Goal: Task Accomplishment & Management: Complete application form

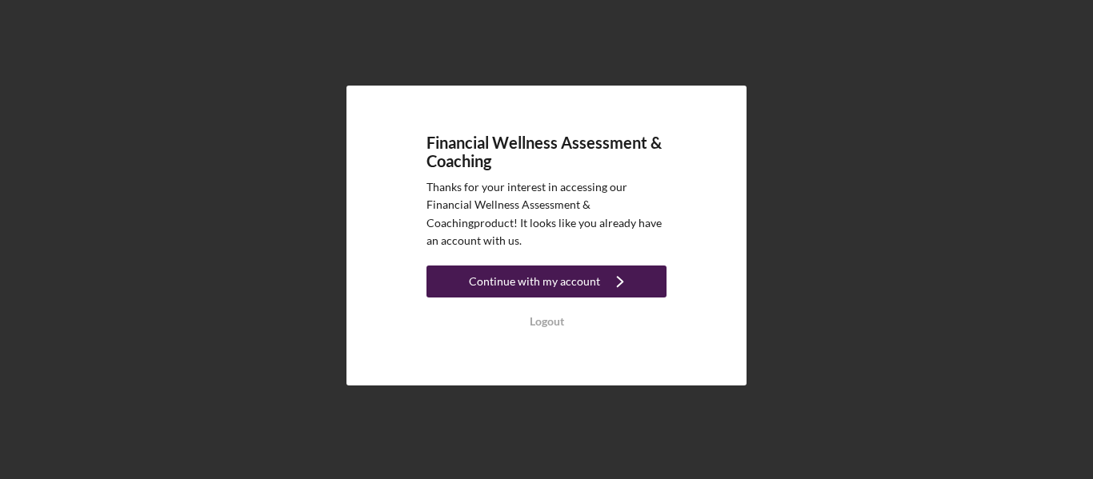
click at [570, 285] on div "Continue with my account" at bounding box center [534, 282] width 131 height 32
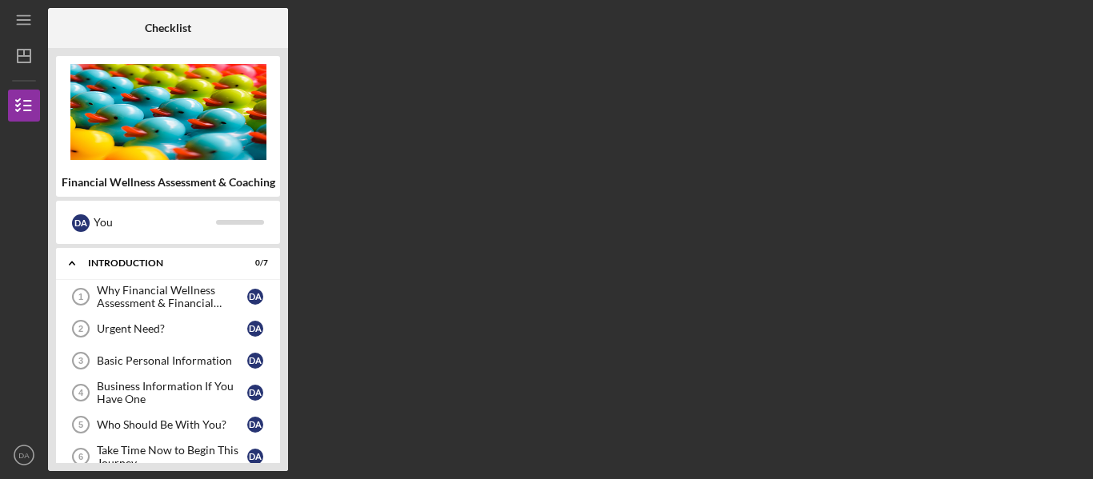
click at [517, 214] on div "Checklist Financial Wellness Assessment & Coaching D A You Icon/Expander Introd…" at bounding box center [566, 239] width 1037 height 463
click at [160, 296] on div "Why Financial Wellness Assessment & Financial Coaching?" at bounding box center [172, 297] width 150 height 26
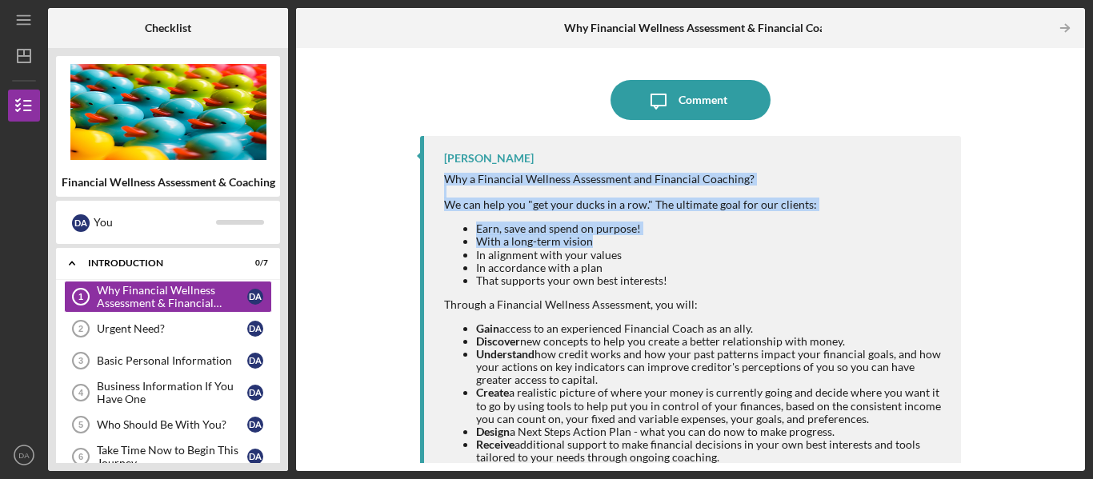
drag, startPoint x: 1071, startPoint y: 141, endPoint x: 1092, endPoint y: 248, distance: 109.4
click at [1092, 248] on div "Icon/Menu Why Financial Wellness Assessment & Financial Coaching? 1 Why Financi…" at bounding box center [546, 239] width 1093 height 479
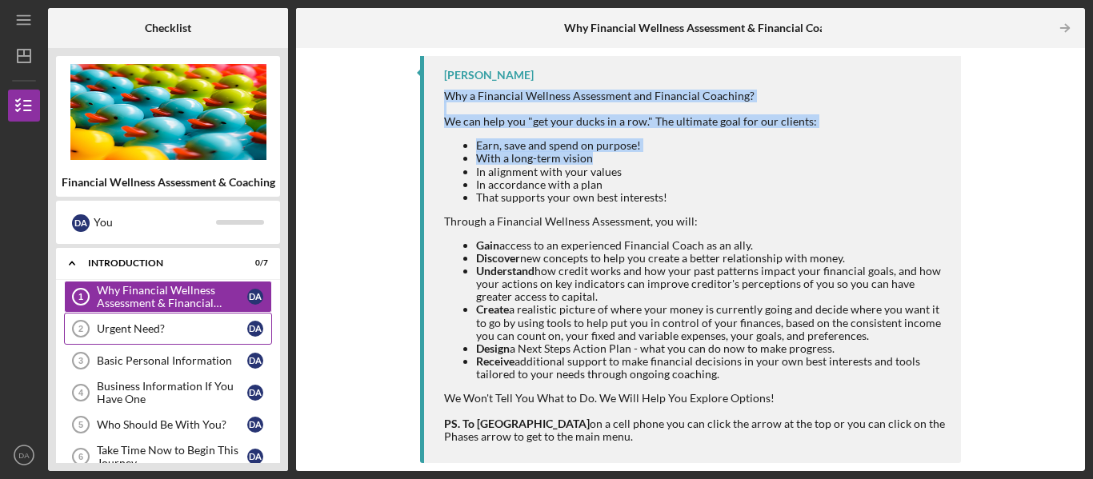
click at [153, 327] on div "Urgent Need?" at bounding box center [172, 328] width 150 height 13
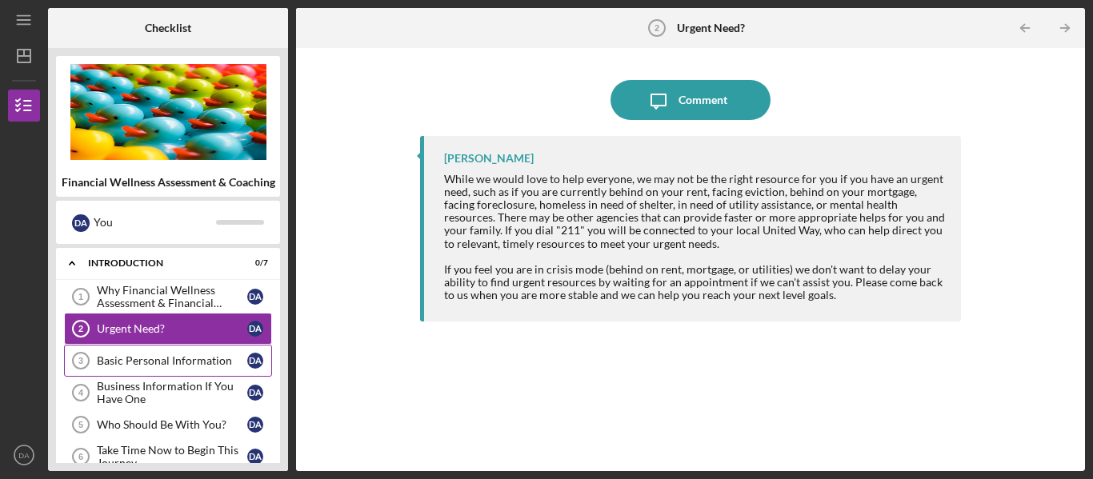
click at [158, 357] on div "Basic Personal Information" at bounding box center [172, 360] width 150 height 13
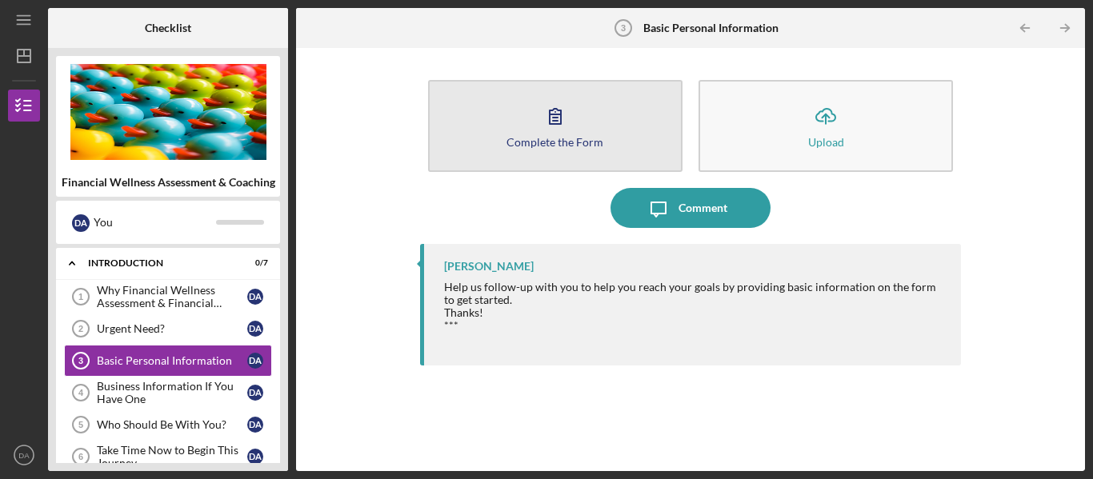
click at [528, 146] on div "Complete the Form" at bounding box center [554, 142] width 97 height 12
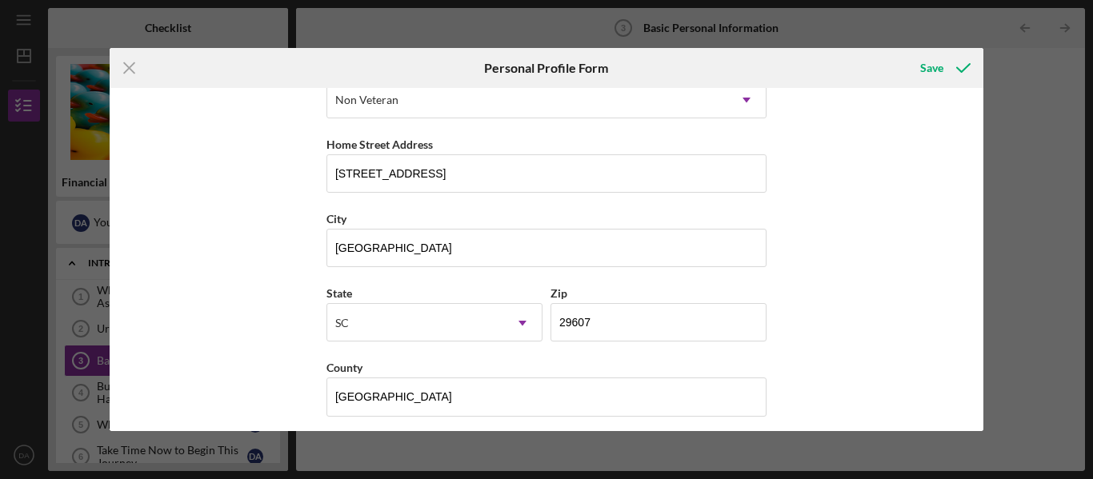
scroll to position [269, 0]
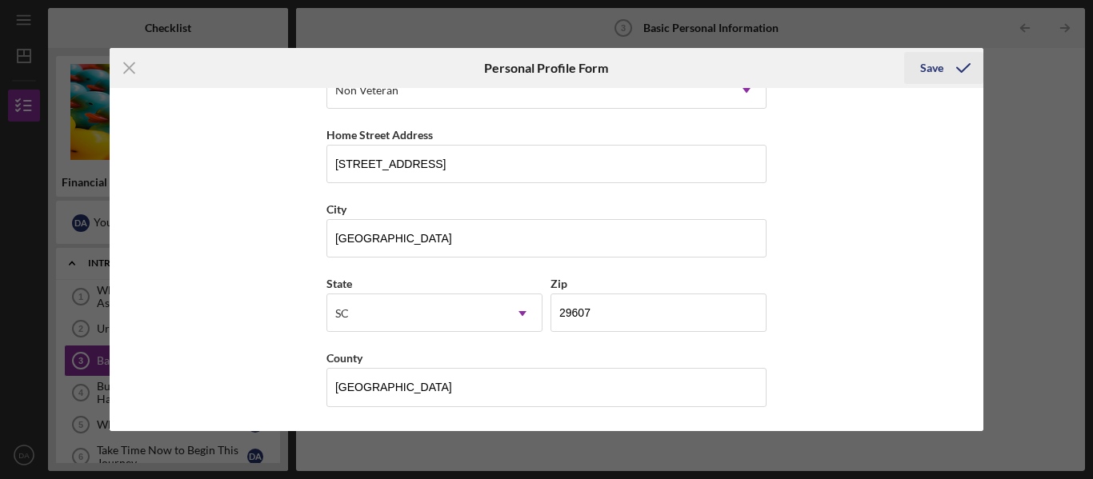
click at [925, 68] on div "Save" at bounding box center [931, 68] width 23 height 32
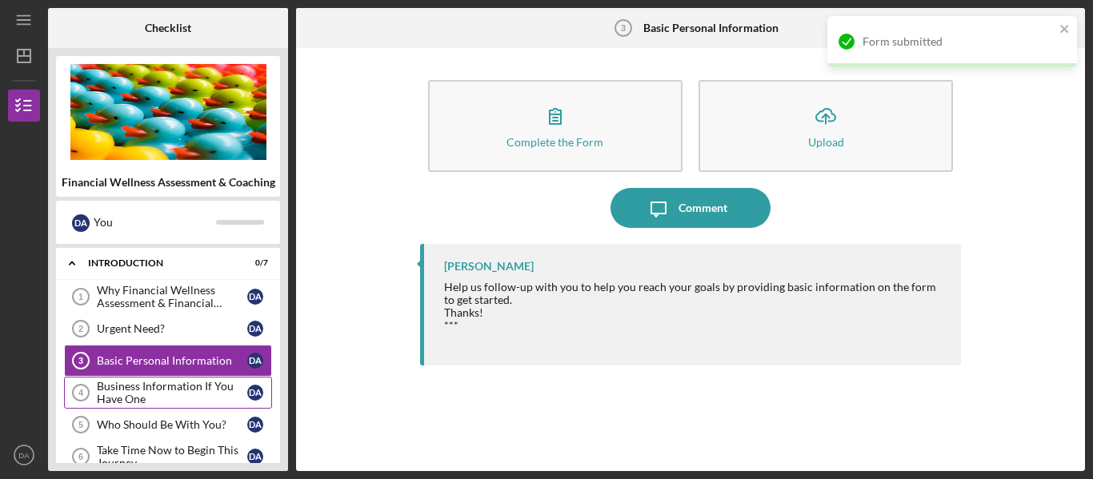
click at [146, 390] on div "Business Information If You Have One" at bounding box center [172, 393] width 150 height 26
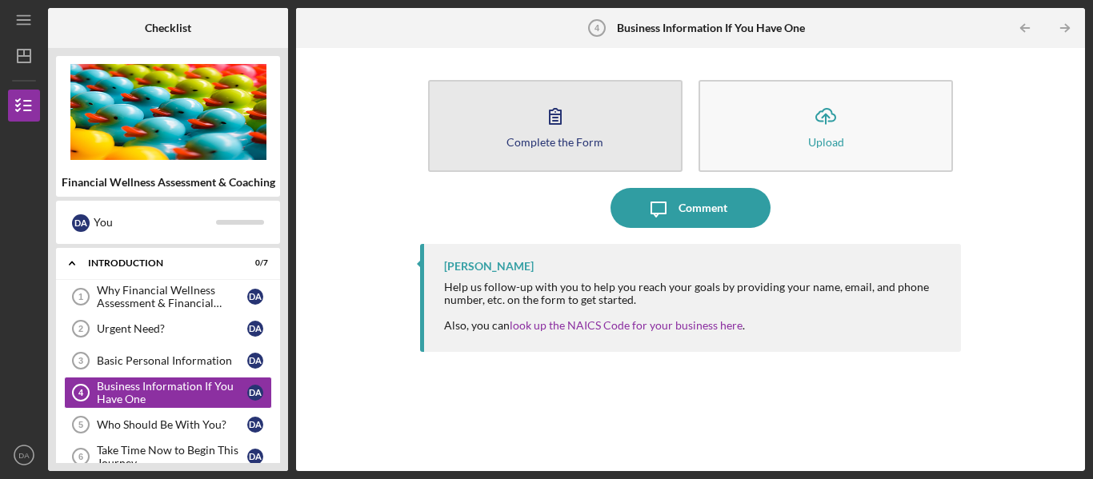
click at [531, 138] on div "Complete the Form" at bounding box center [554, 142] width 97 height 12
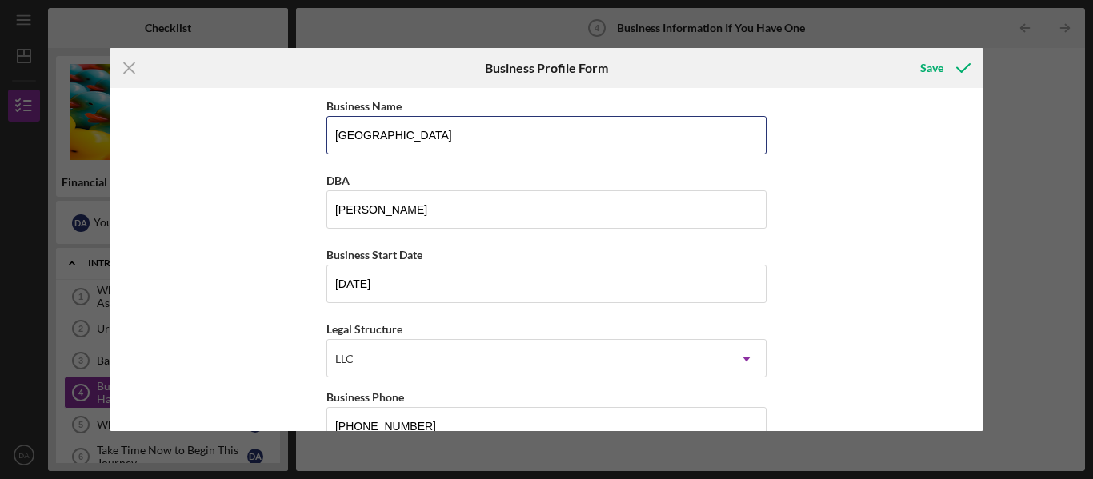
drag, startPoint x: 567, startPoint y: 139, endPoint x: 290, endPoint y: 162, distance: 278.5
click at [290, 162] on div "Business Name GREENVILLE COUNTY SCHOOLS DBA Debbie Allen Business Start Date 06…" at bounding box center [547, 259] width 875 height 343
type input "Simply Natural Nails, LLC"
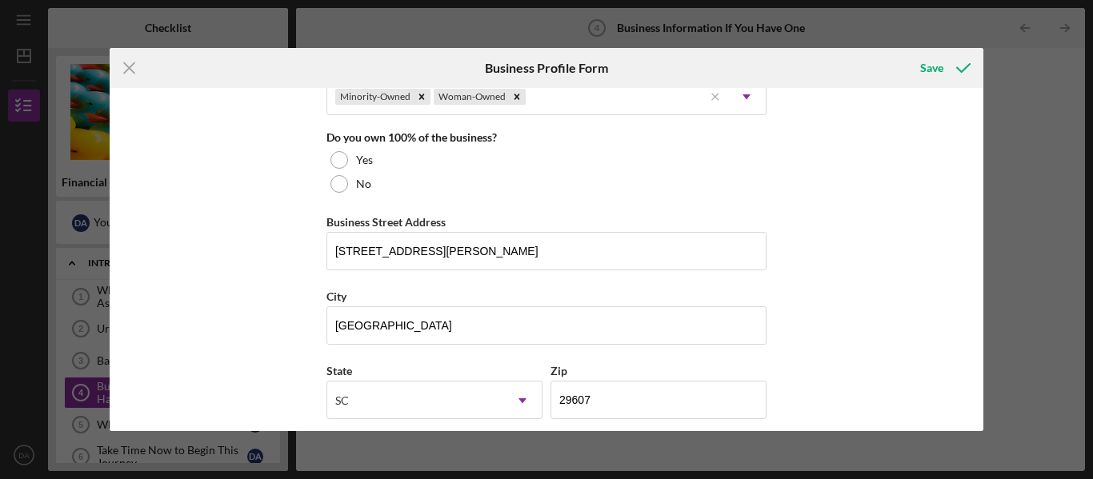
scroll to position [839, 0]
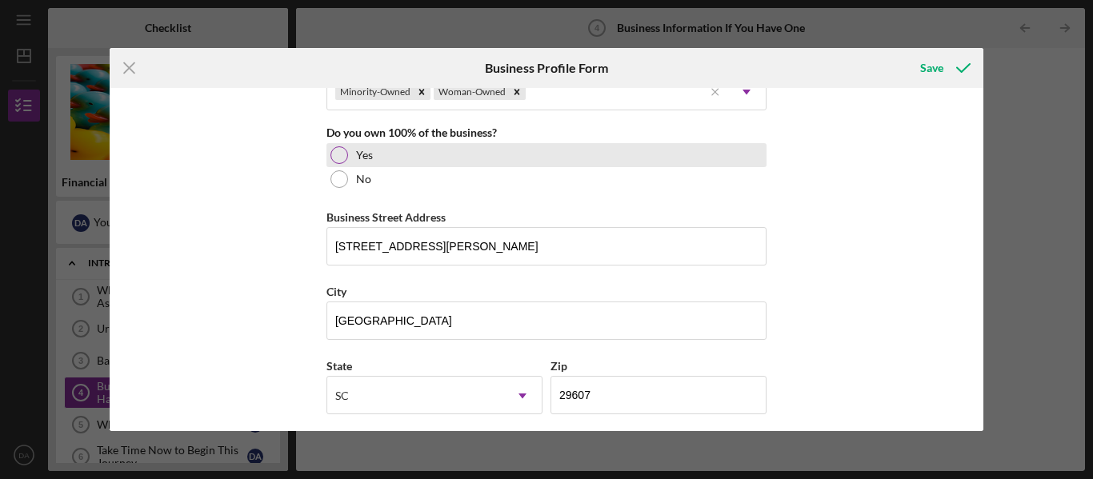
click at [342, 156] on div at bounding box center [339, 155] width 18 height 18
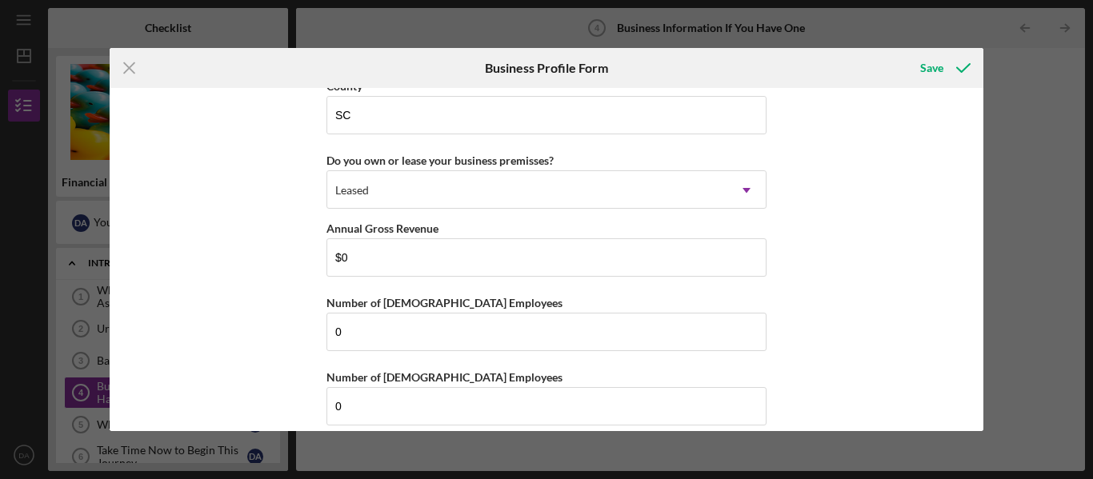
scroll to position [1591, 0]
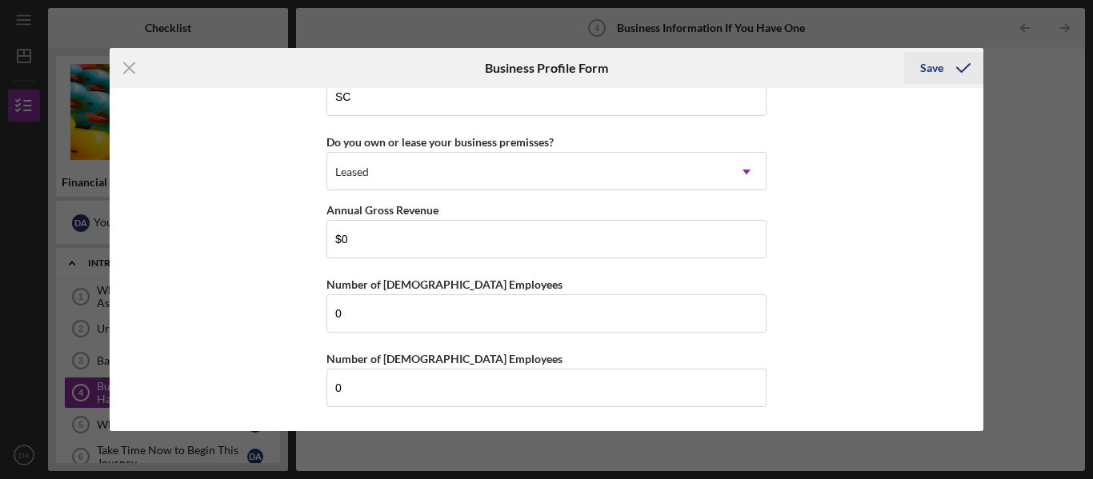
click at [933, 63] on div "Save" at bounding box center [931, 68] width 23 height 32
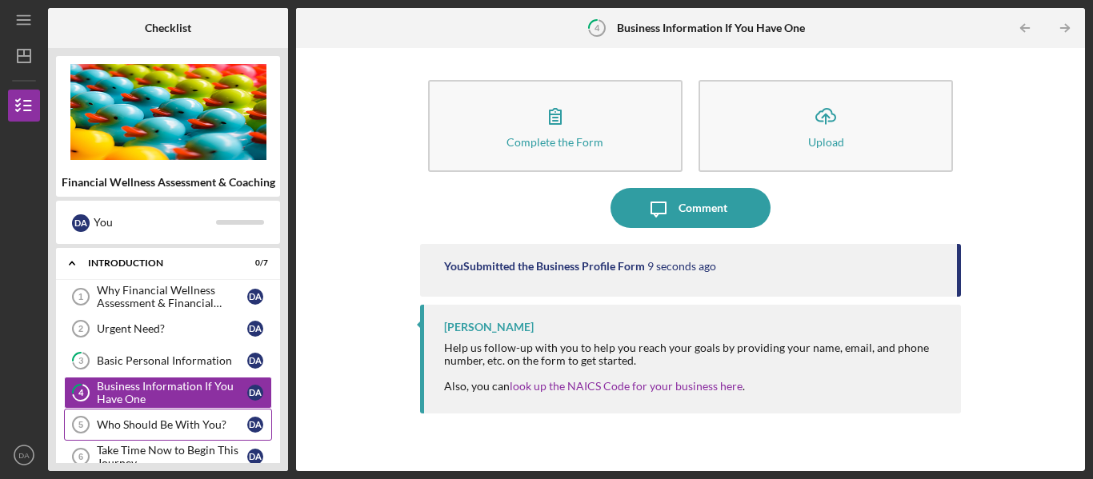
click at [127, 423] on div "Who Should Be With You?" at bounding box center [172, 424] width 150 height 13
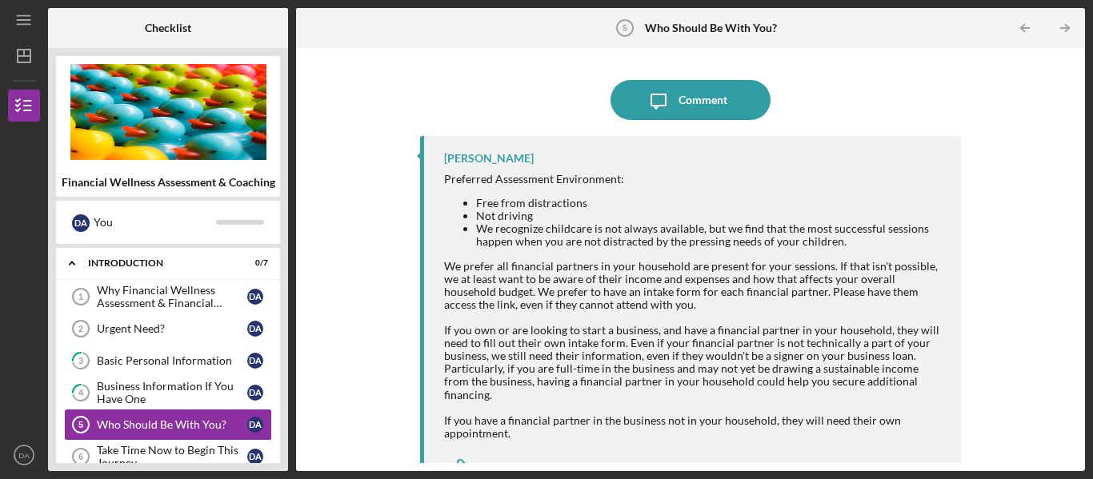
scroll to position [24, 0]
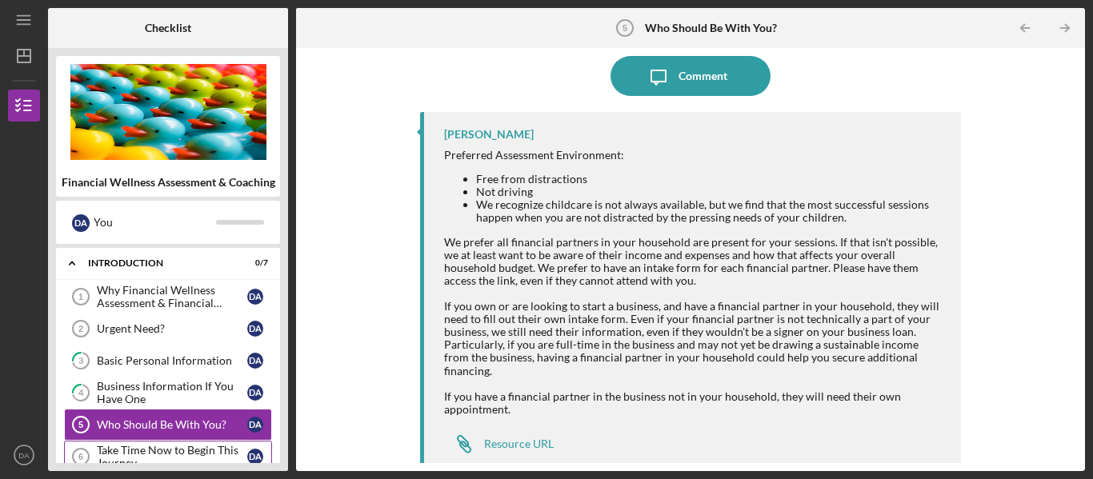
click at [171, 450] on div "Take Time Now to Begin This Journey" at bounding box center [172, 457] width 150 height 26
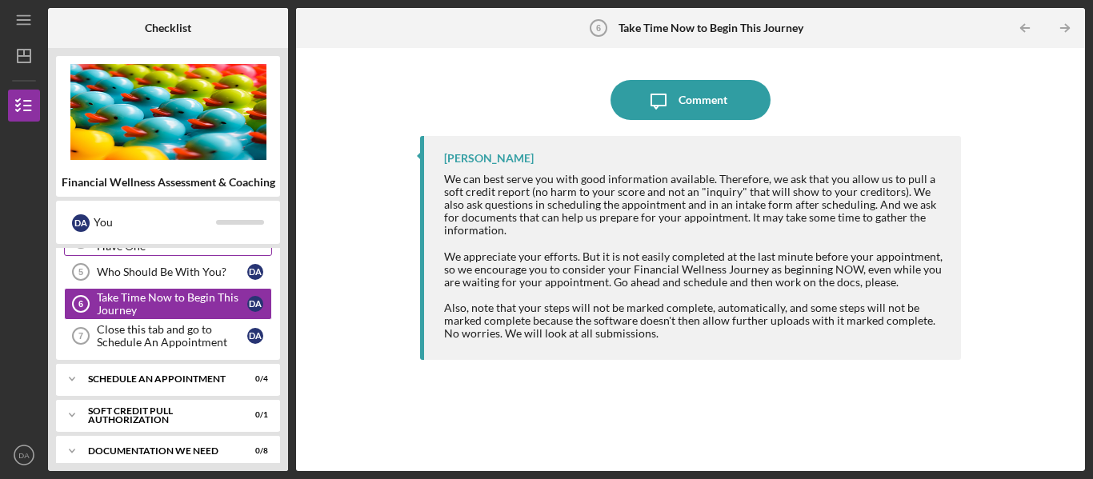
scroll to position [160, 0]
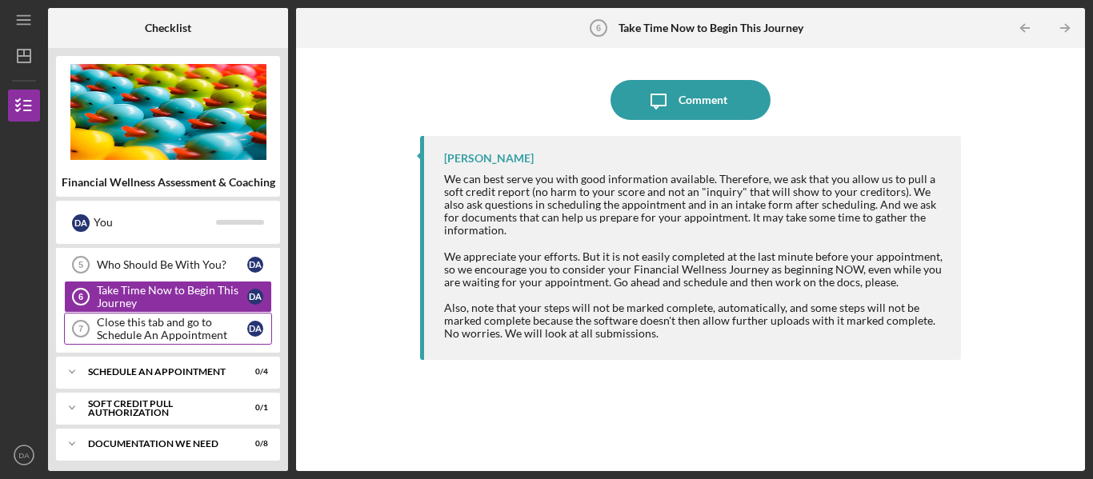
click at [162, 329] on div "Close this tab and go to Schedule An Appointment" at bounding box center [172, 329] width 150 height 26
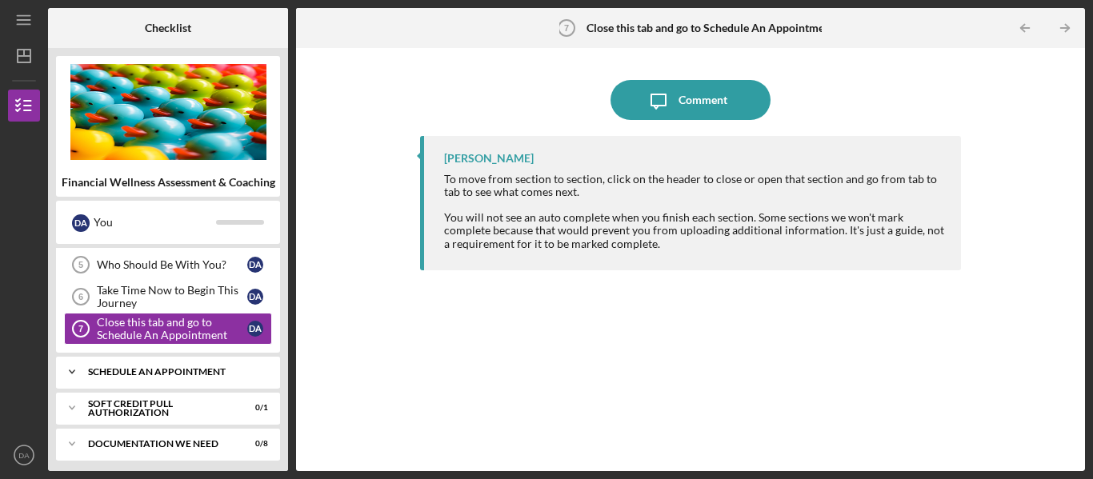
click at [170, 362] on div "Icon/Expander Schedule An Appointment 0 / 4" at bounding box center [168, 372] width 224 height 32
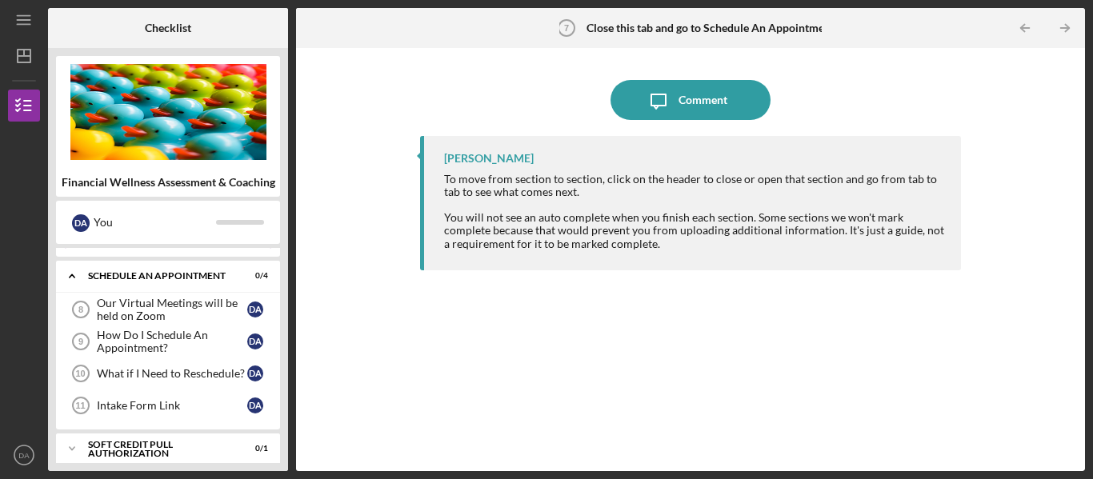
scroll to position [288, 0]
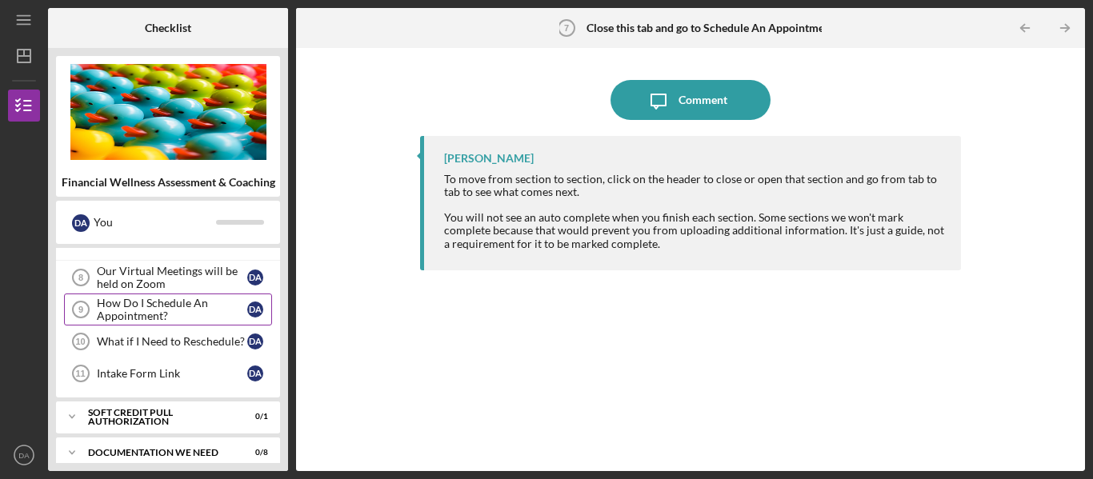
click at [189, 307] on div "How Do I Schedule An Appointment?" at bounding box center [172, 310] width 150 height 26
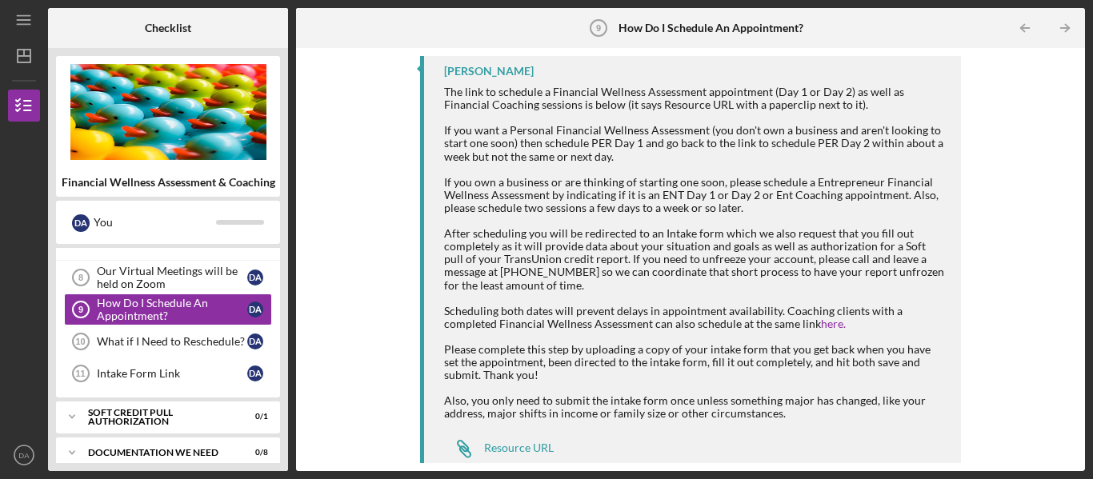
scroll to position [105, 0]
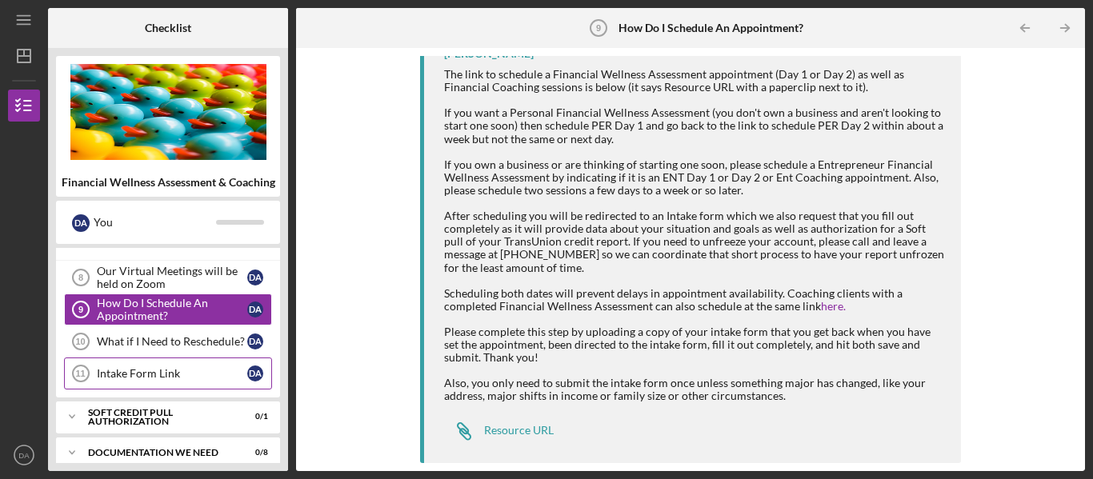
click at [128, 370] on div "Intake Form Link" at bounding box center [172, 373] width 150 height 13
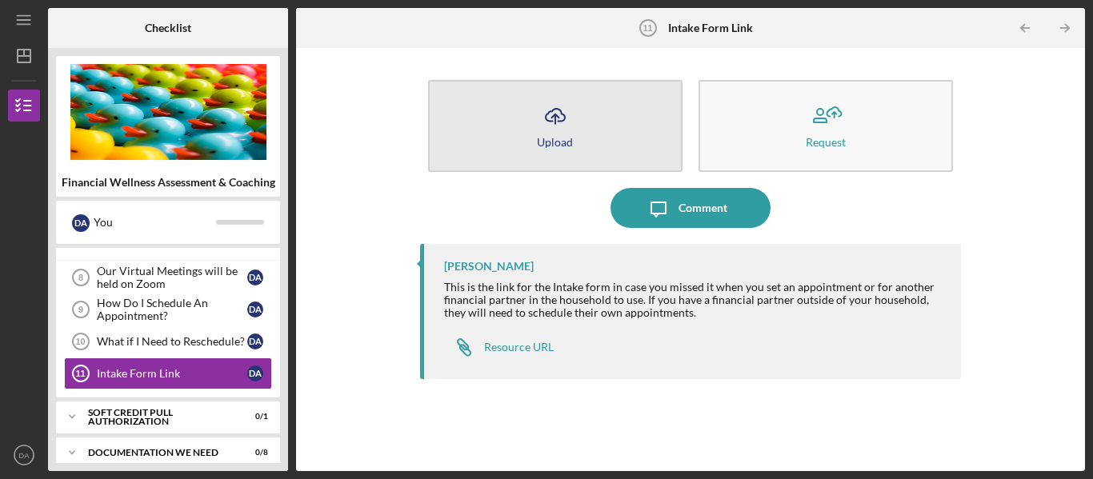
click at [571, 127] on icon "Icon/Upload" at bounding box center [555, 116] width 40 height 40
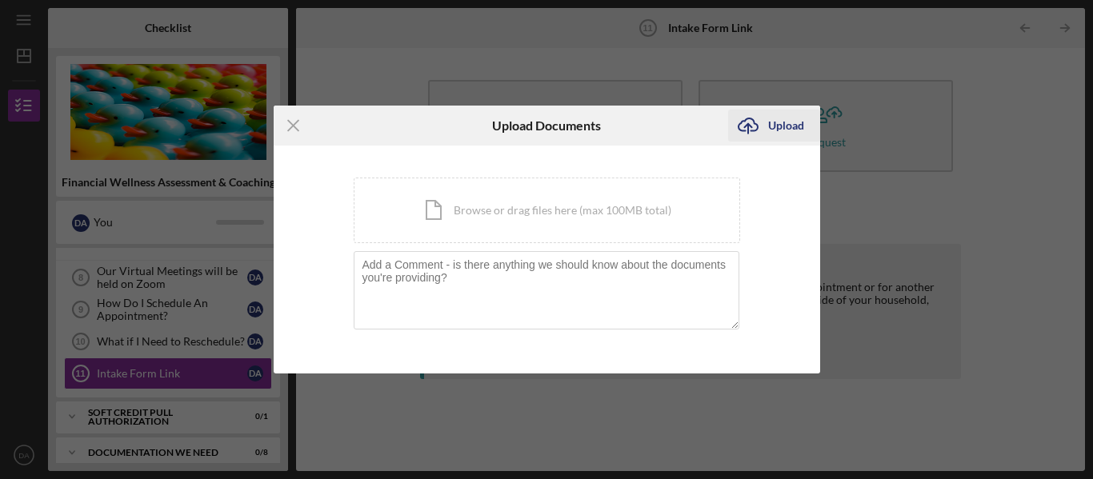
click at [762, 126] on icon "Icon/Upload" at bounding box center [748, 126] width 40 height 40
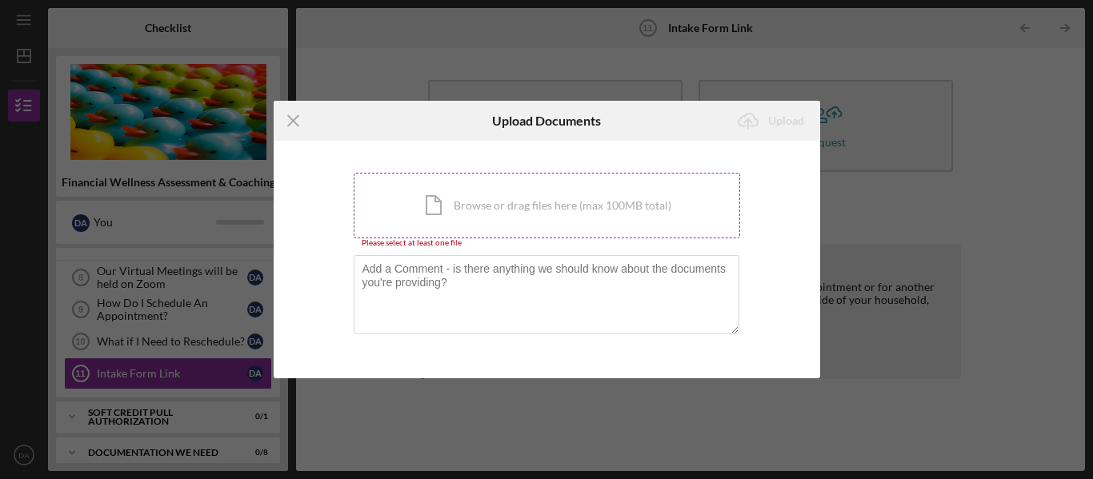
click at [522, 213] on div "Icon/Document Browse or drag files here (max 100MB total) Tap to choose files o…" at bounding box center [547, 206] width 386 height 66
click at [173, 335] on div "Icon/Menu Close Upload Documents Icon/Upload Upload You're uploading documents …" at bounding box center [546, 239] width 1093 height 479
click at [293, 118] on icon "Icon/Menu Close" at bounding box center [294, 121] width 40 height 40
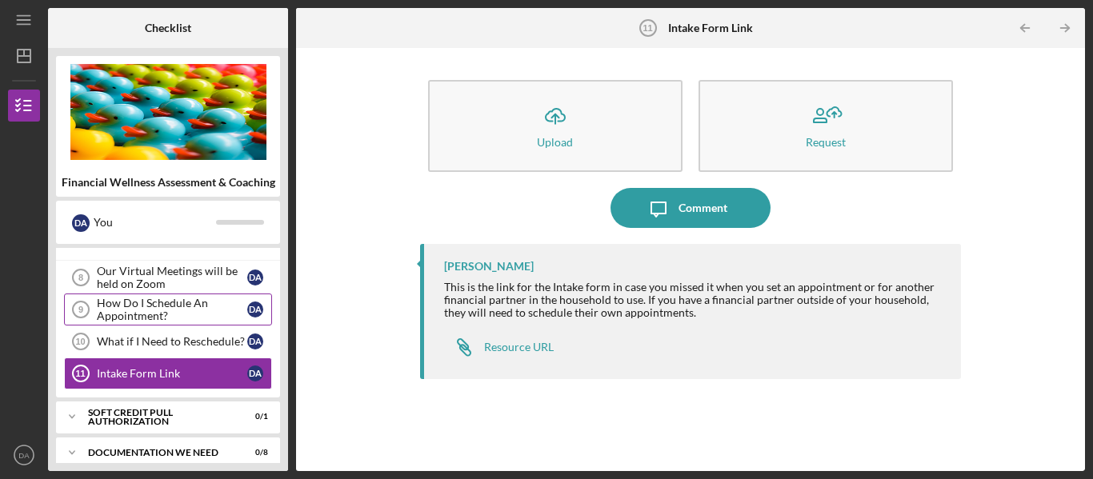
click at [172, 310] on div "How Do I Schedule An Appointment?" at bounding box center [172, 310] width 150 height 26
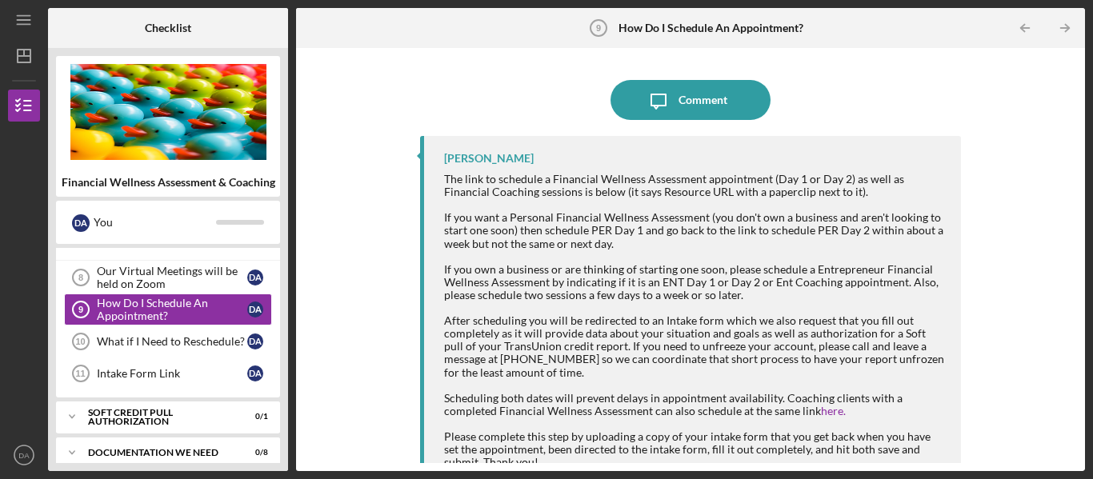
click at [1079, 150] on div "Icon/Message Comment Edris Tucker The link to schedule a Financial Wellness Ass…" at bounding box center [690, 259] width 789 height 423
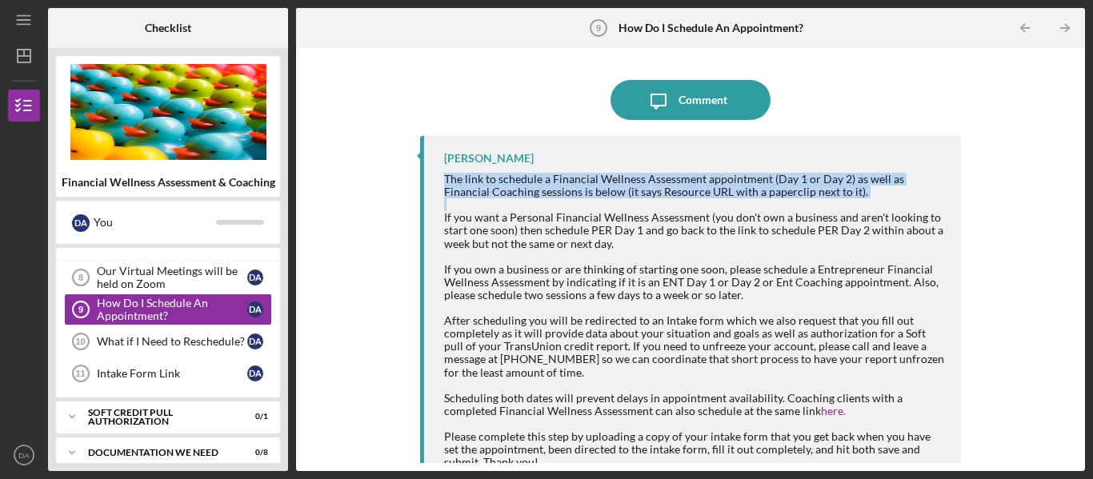
drag, startPoint x: 1078, startPoint y: 150, endPoint x: 1092, endPoint y: 205, distance: 57.1
click at [1092, 205] on div "Icon/Menu How Do I Schedule An Appointment? 9 How Do I Schedule An Appointment?…" at bounding box center [546, 239] width 1093 height 479
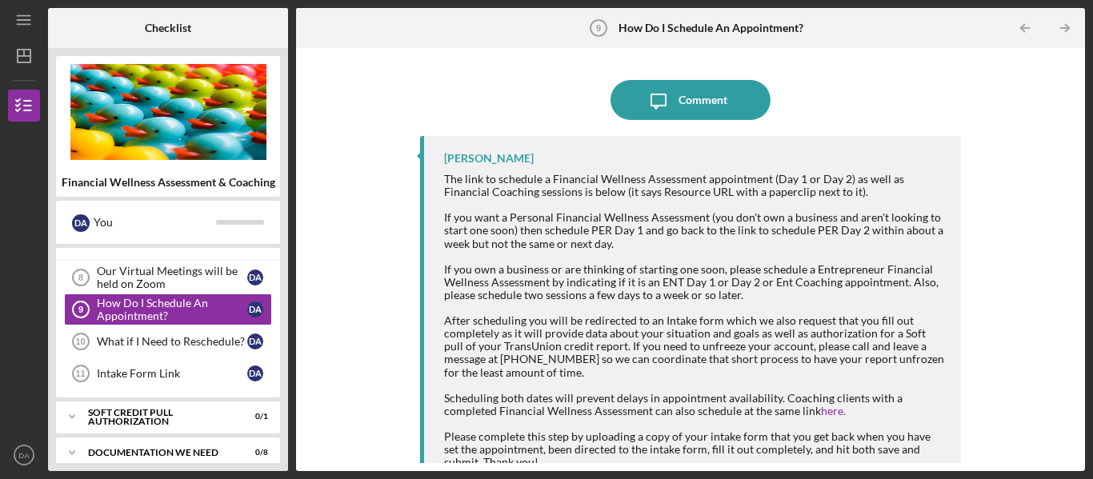
click at [1039, 325] on div "Icon/Message Comment Edris Tucker The link to schedule a Financial Wellness Ass…" at bounding box center [690, 259] width 773 height 407
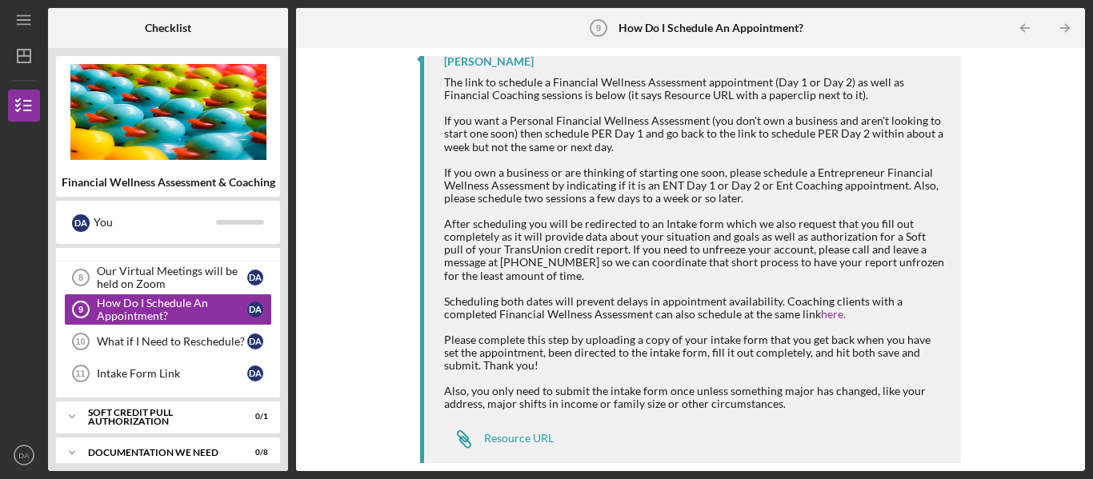
scroll to position [105, 0]
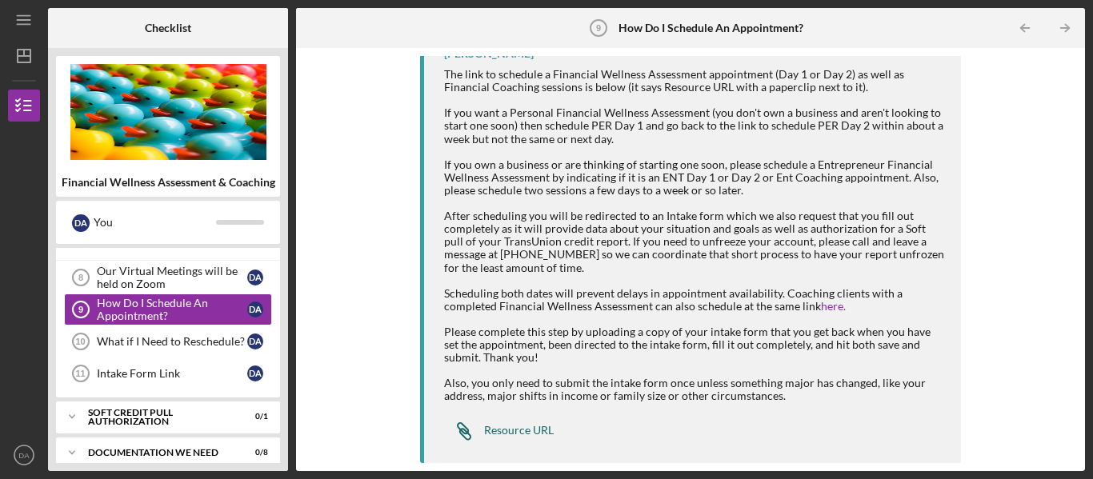
click at [519, 428] on div "Resource URL" at bounding box center [519, 430] width 70 height 13
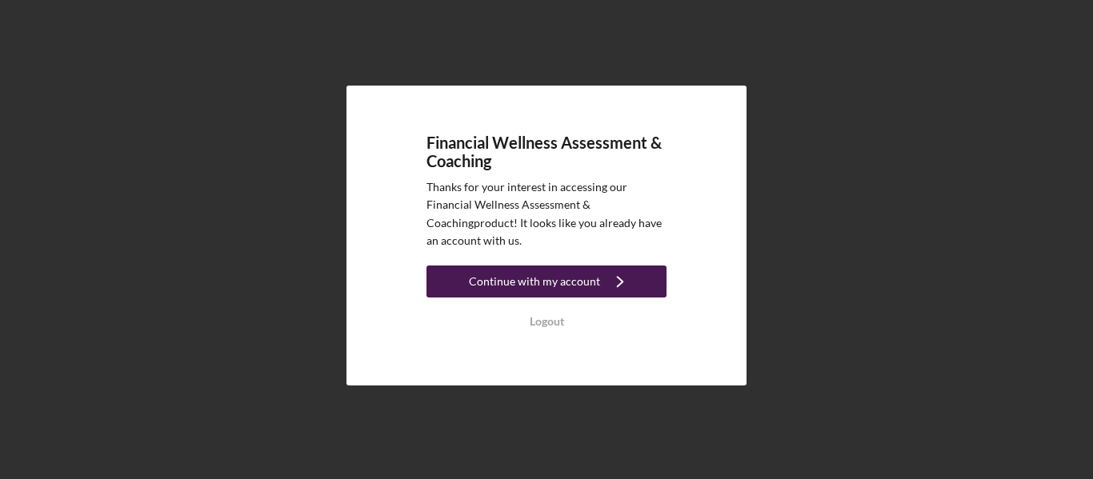
click at [582, 288] on div "Continue with my account" at bounding box center [534, 282] width 131 height 32
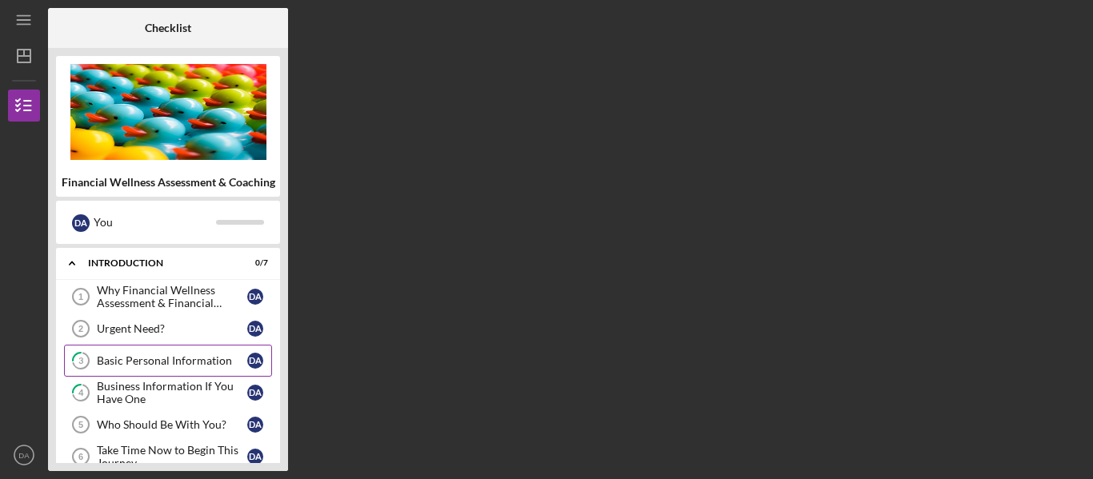
click at [193, 360] on div "Basic Personal Information" at bounding box center [172, 360] width 150 height 13
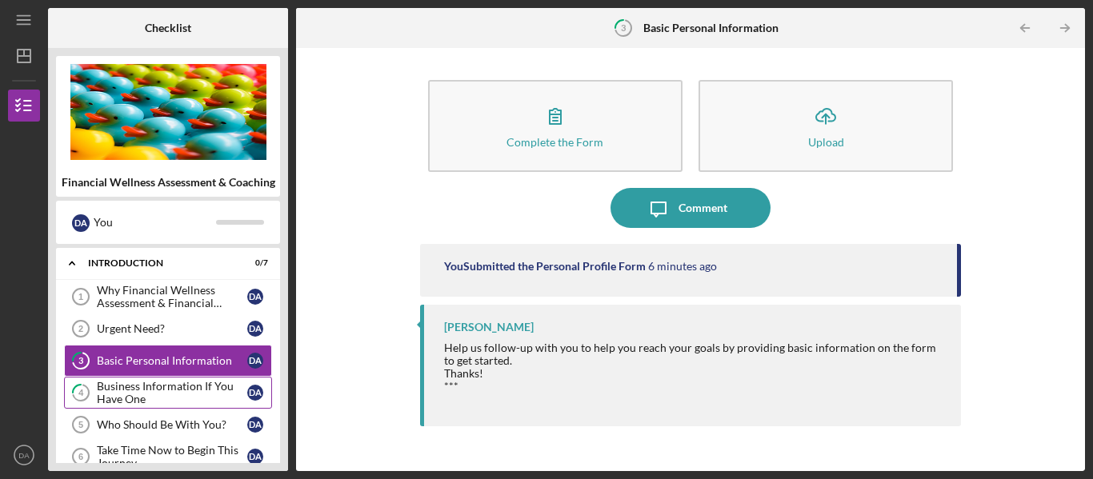
click at [188, 391] on div "Business Information If You Have One" at bounding box center [172, 393] width 150 height 26
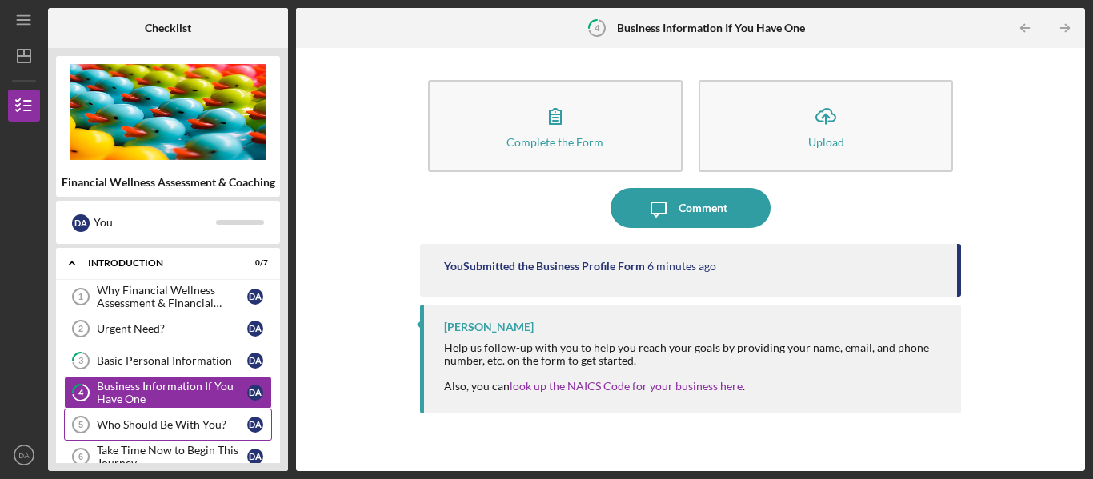
click at [152, 424] on div "Who Should Be With You?" at bounding box center [172, 424] width 150 height 13
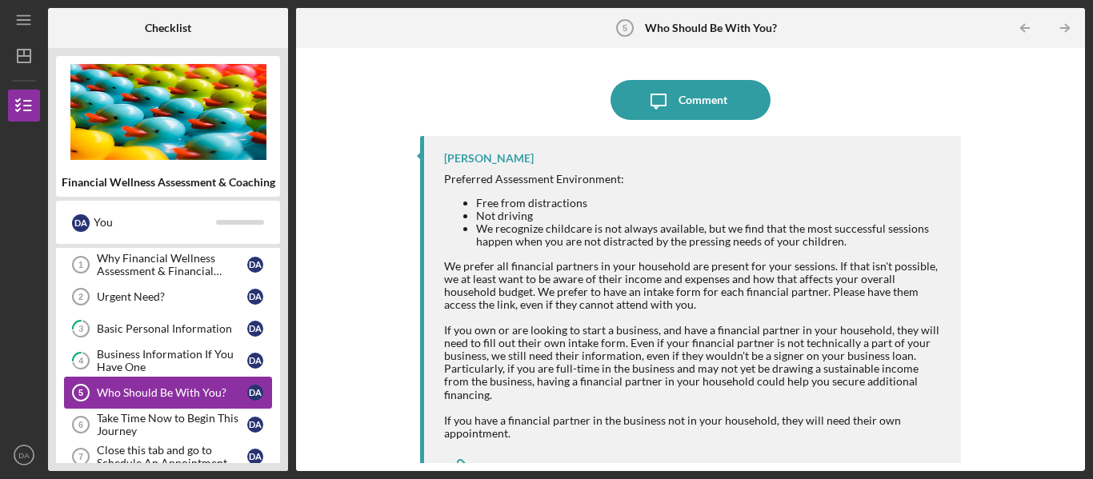
scroll to position [64, 0]
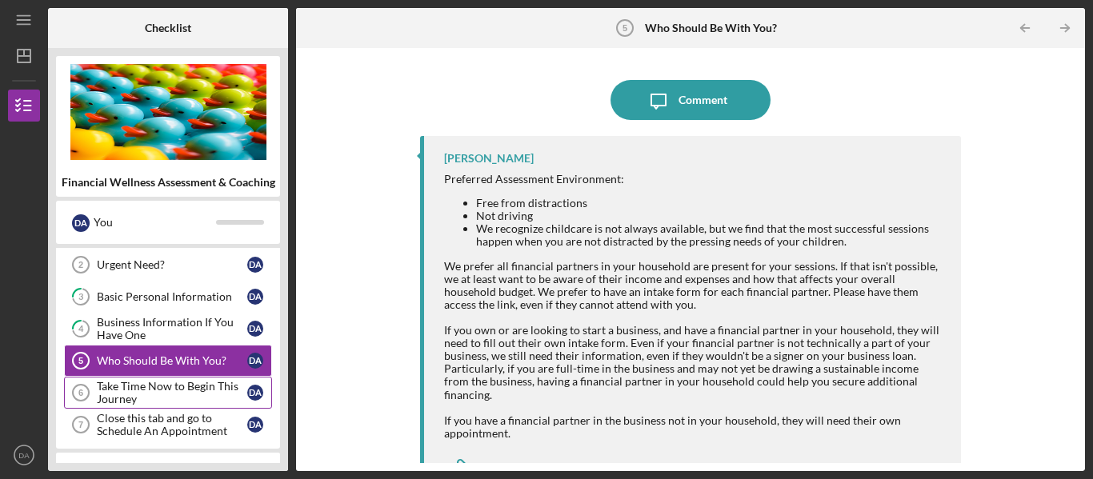
click at [150, 393] on div "Take Time Now to Begin This Journey" at bounding box center [172, 393] width 150 height 26
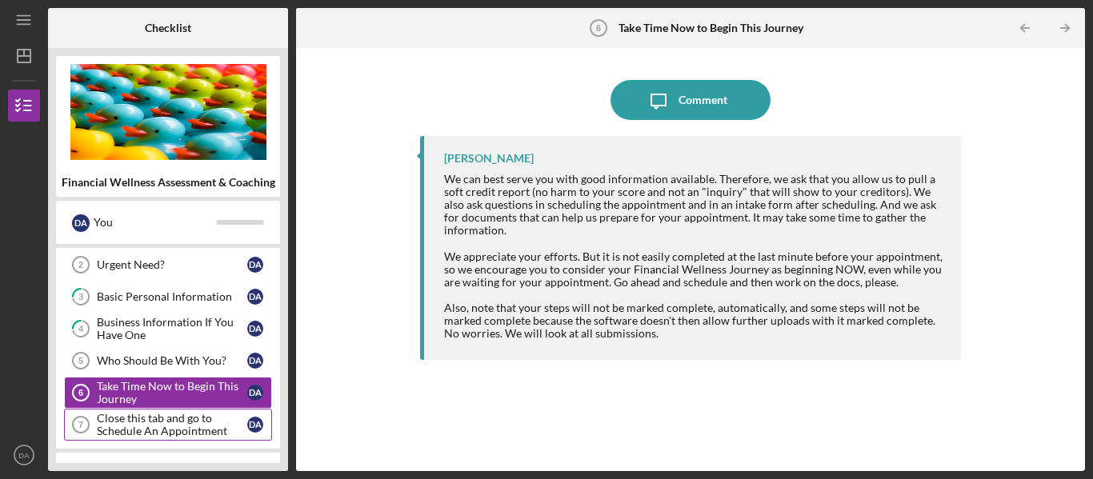
click at [144, 418] on div "Close this tab and go to Schedule An Appointment" at bounding box center [172, 425] width 150 height 26
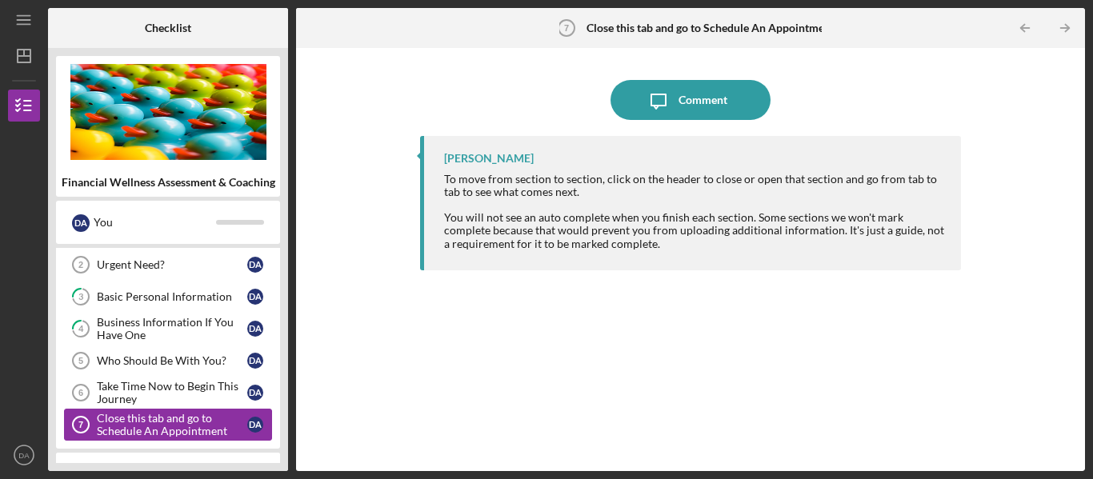
click at [144, 418] on div "Close this tab and go to Schedule An Appointment" at bounding box center [172, 425] width 150 height 26
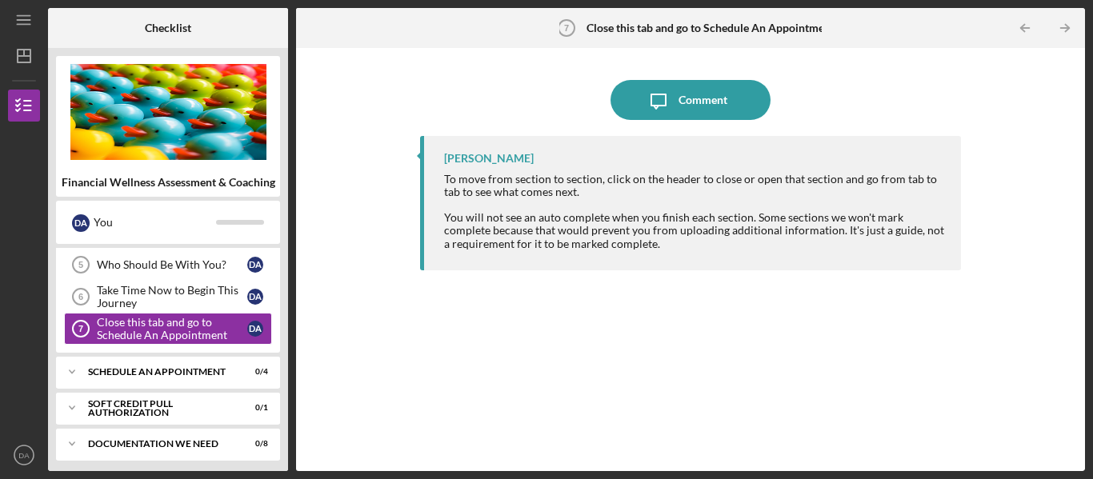
scroll to position [192, 0]
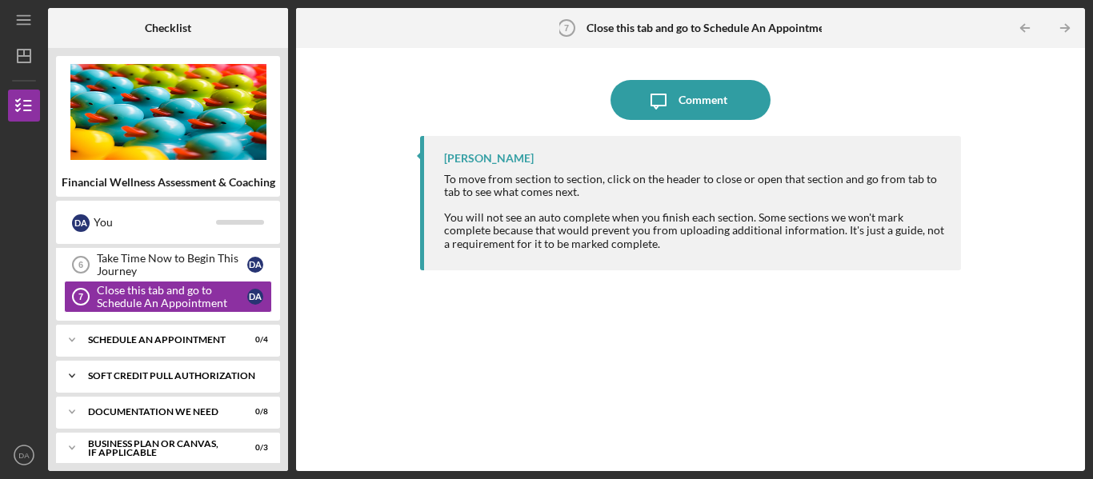
click at [183, 374] on div "Soft Credit Pull Authorization" at bounding box center [174, 376] width 172 height 10
click at [142, 374] on div "Soft Credit Pull Authorization" at bounding box center [174, 376] width 172 height 10
click at [74, 371] on icon "Icon/Expander" at bounding box center [72, 376] width 32 height 32
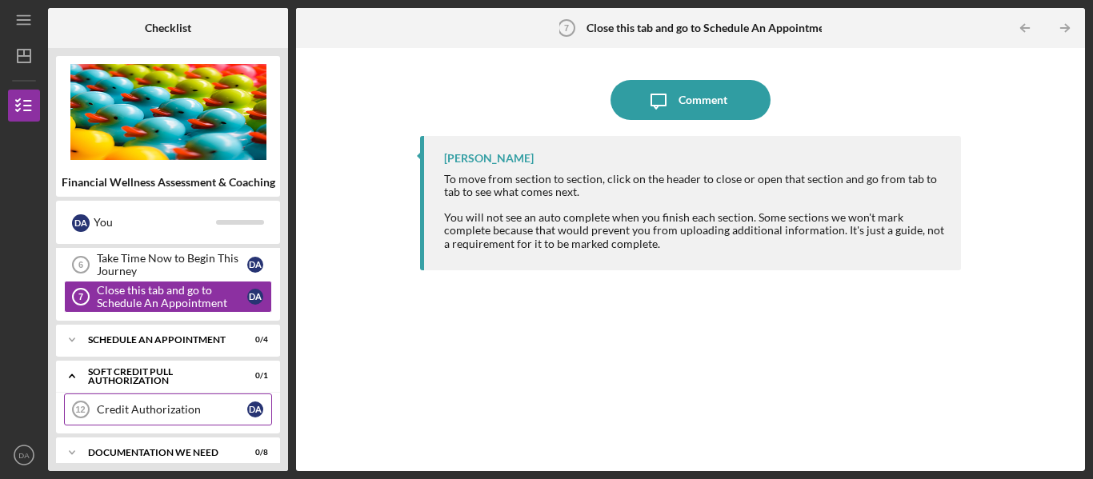
click at [120, 410] on div "Credit Authorization" at bounding box center [172, 409] width 150 height 13
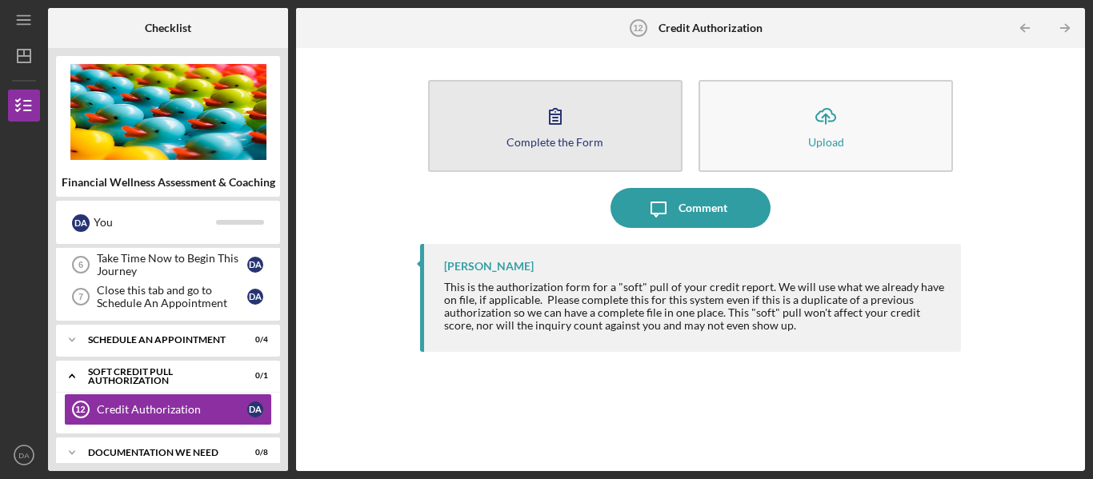
click at [555, 124] on icon "button" at bounding box center [555, 116] width 11 height 15
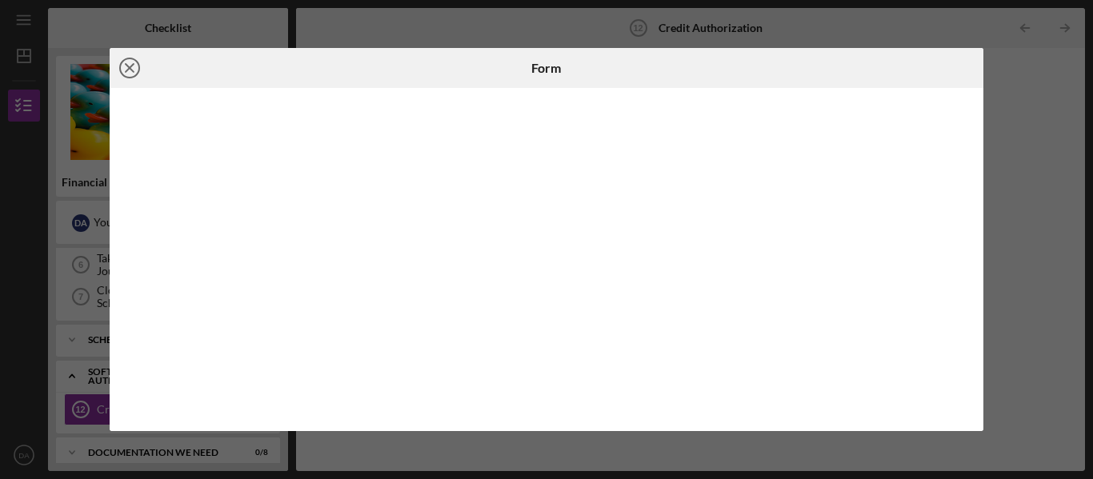
click at [127, 64] on icon "Icon/Close" at bounding box center [130, 68] width 40 height 40
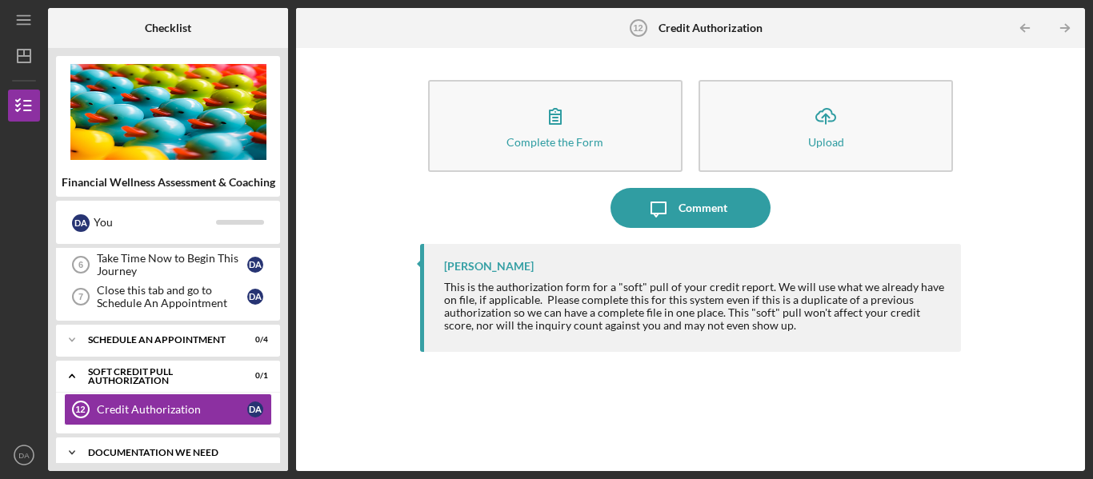
click at [182, 454] on div "Documentation We Need" at bounding box center [174, 453] width 172 height 10
click at [170, 453] on div "Documentation We Need" at bounding box center [174, 453] width 172 height 10
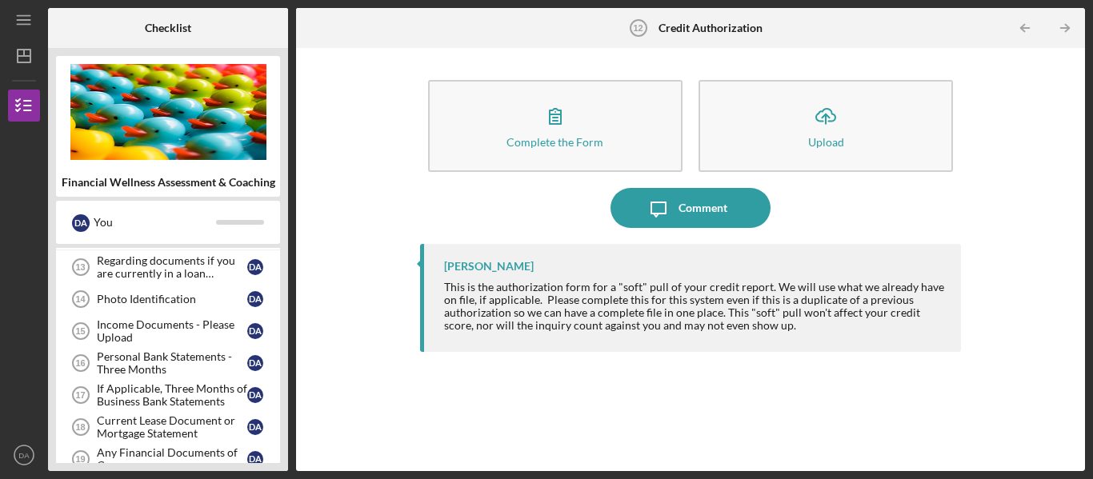
scroll to position [416, 0]
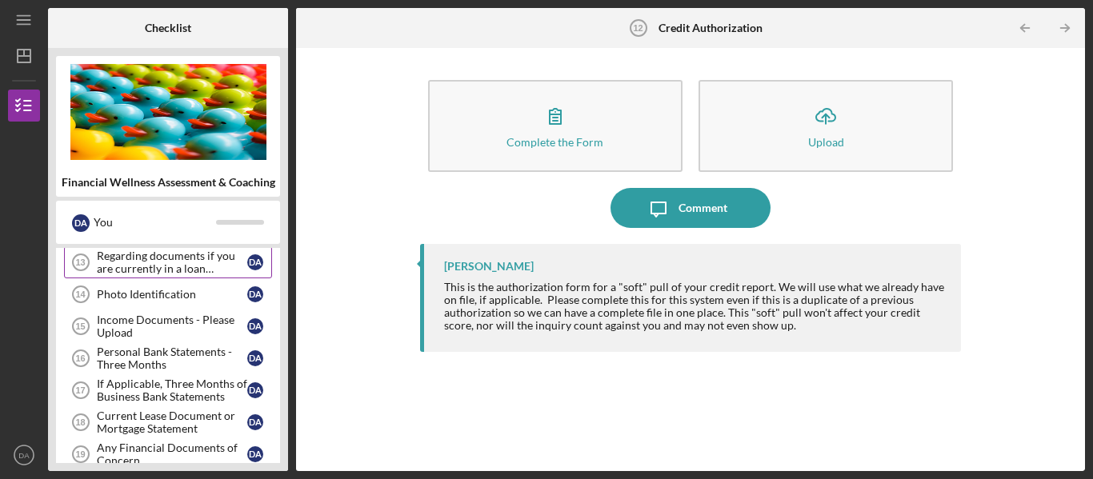
click at [149, 262] on div "Regarding documents if you are currently in a loan application" at bounding box center [172, 263] width 150 height 26
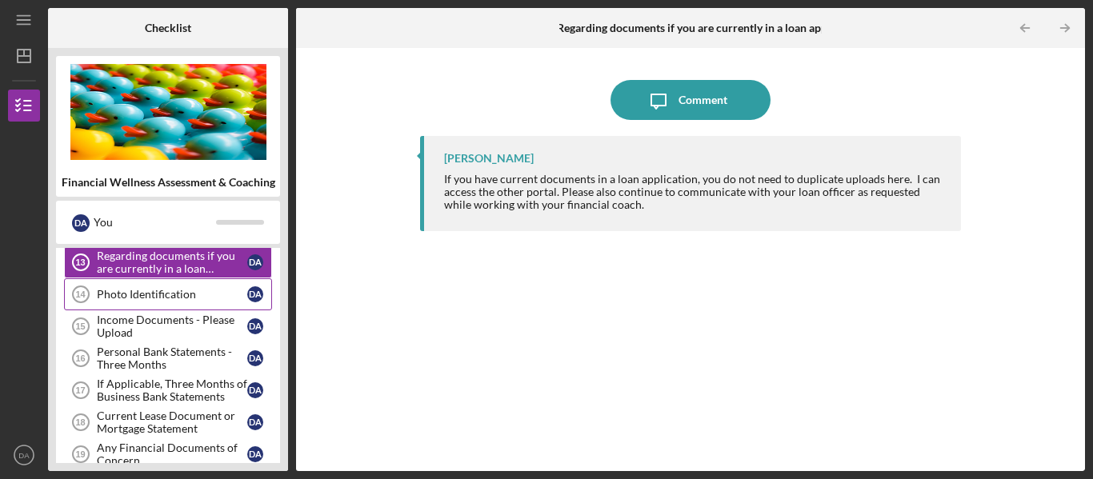
click at [158, 295] on div "Photo Identification" at bounding box center [172, 294] width 150 height 13
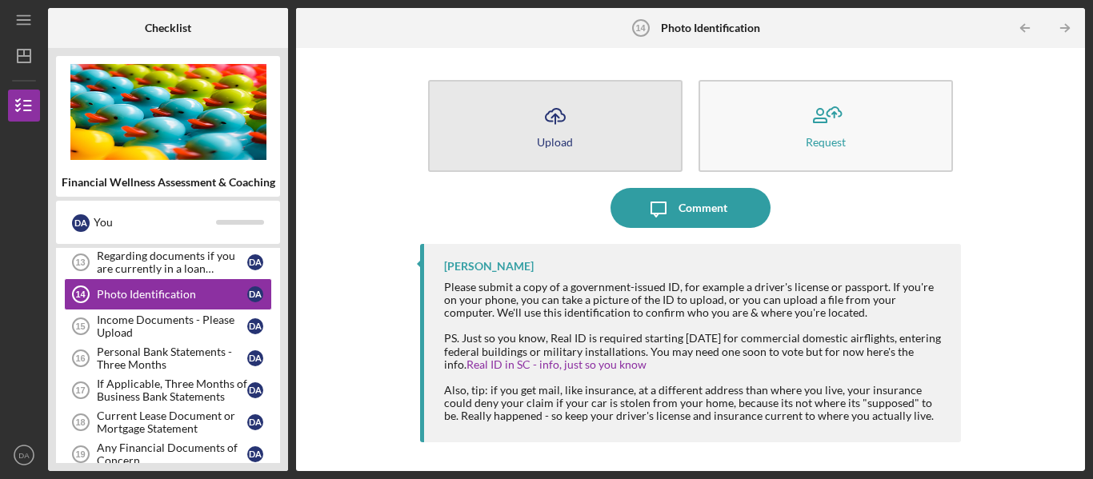
click at [531, 148] on button "Icon/Upload Upload" at bounding box center [555, 126] width 254 height 92
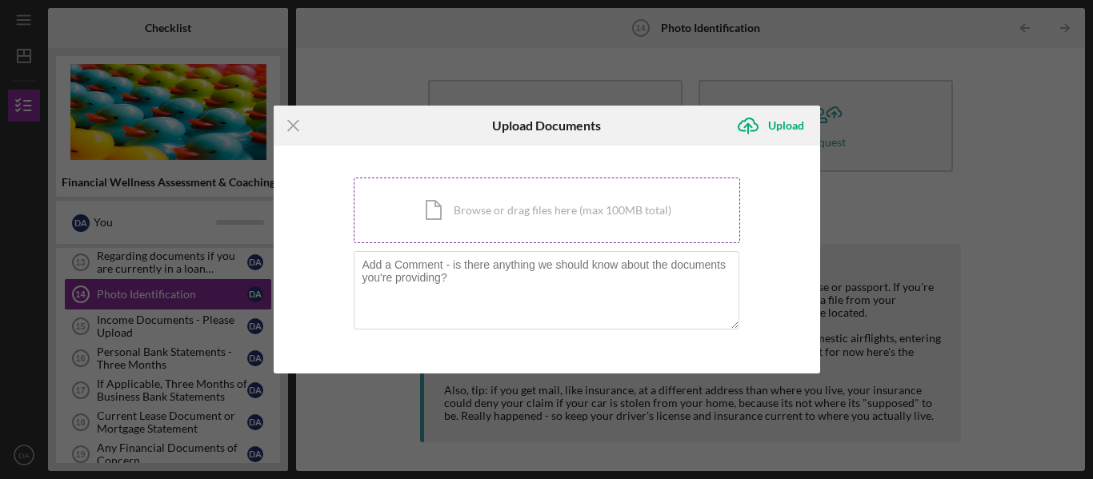
click at [498, 209] on div "Icon/Document Browse or drag files here (max 100MB total) Tap to choose files o…" at bounding box center [547, 211] width 386 height 66
click at [288, 124] on icon "Icon/Menu Close" at bounding box center [294, 126] width 40 height 40
